Goal: Navigation & Orientation: Find specific page/section

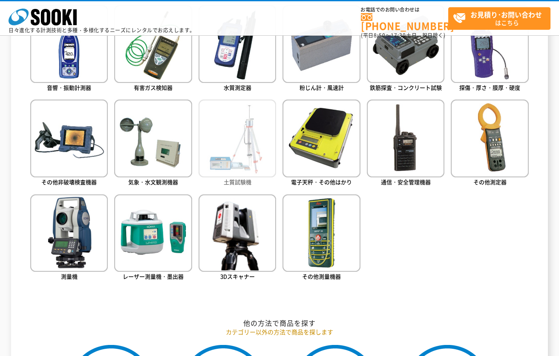
scroll to position [382, 0]
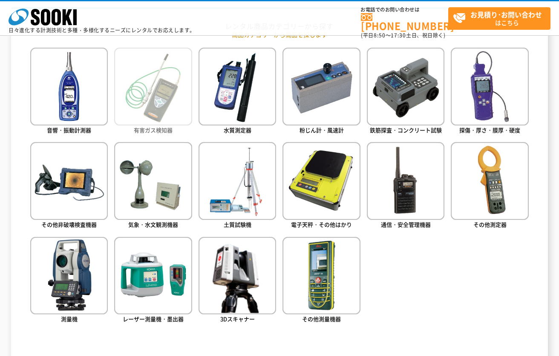
click at [161, 90] on img at bounding box center [153, 87] width 78 height 78
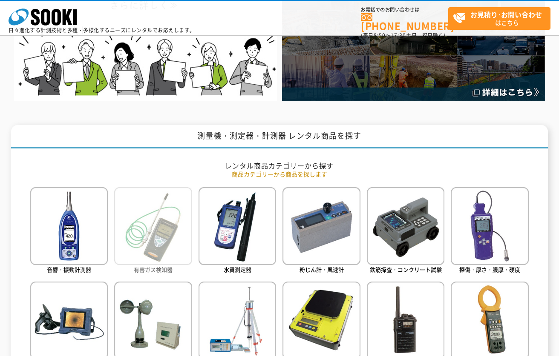
scroll to position [336, 0]
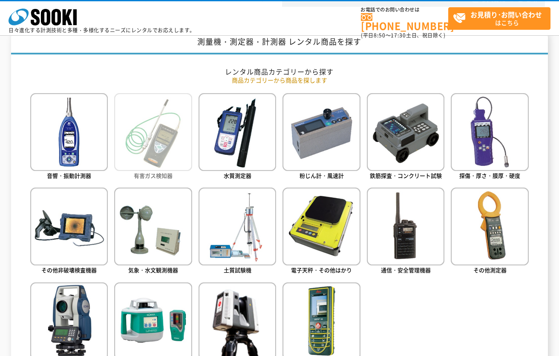
click at [150, 133] on img at bounding box center [153, 132] width 78 height 78
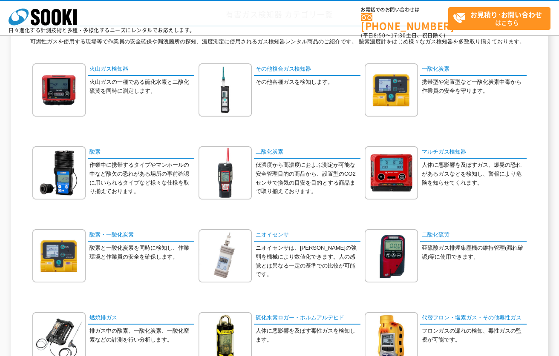
scroll to position [85, 0]
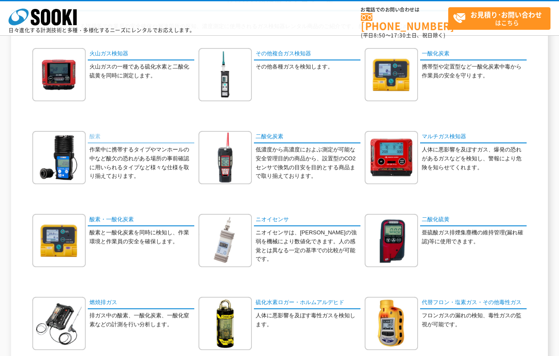
click at [99, 135] on link "酸素" at bounding box center [141, 137] width 106 height 12
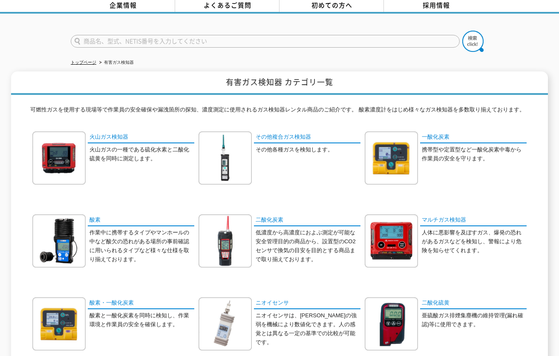
scroll to position [0, 0]
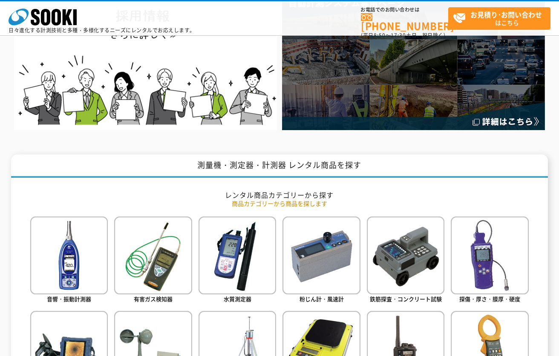
scroll to position [256, 0]
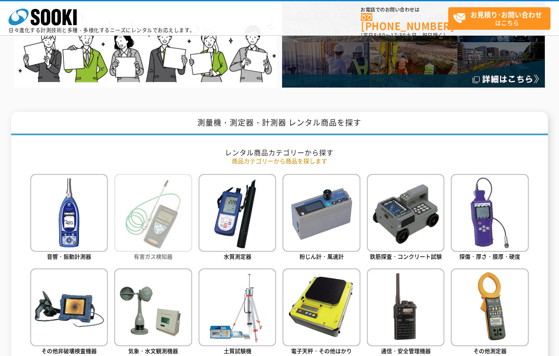
click at [149, 214] on img at bounding box center [153, 213] width 78 height 78
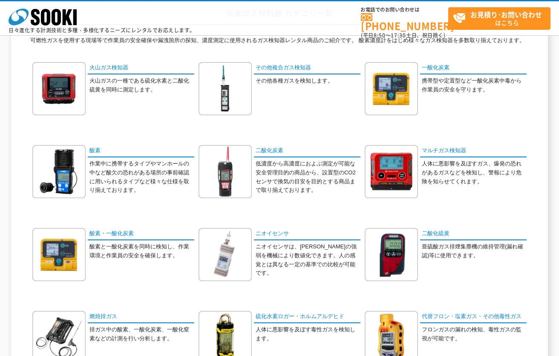
scroll to position [85, 0]
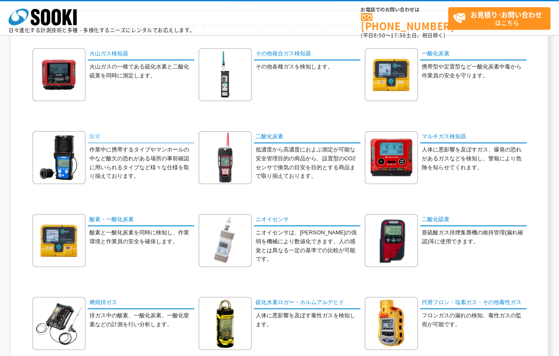
click at [94, 136] on link "酸素" at bounding box center [141, 137] width 106 height 12
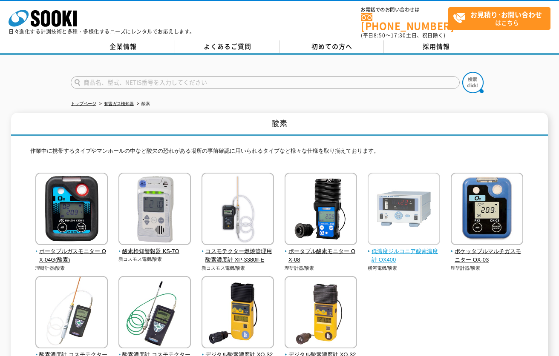
scroll to position [124, 0]
